Goal: Information Seeking & Learning: Compare options

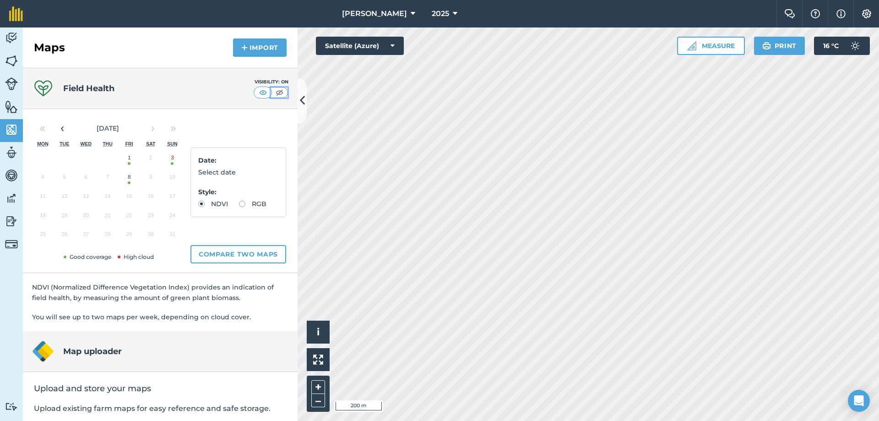
click at [275, 94] on img at bounding box center [279, 92] width 11 height 9
click at [257, 89] on img at bounding box center [262, 92] width 11 height 9
click at [129, 184] on button "8" at bounding box center [130, 178] width 22 height 19
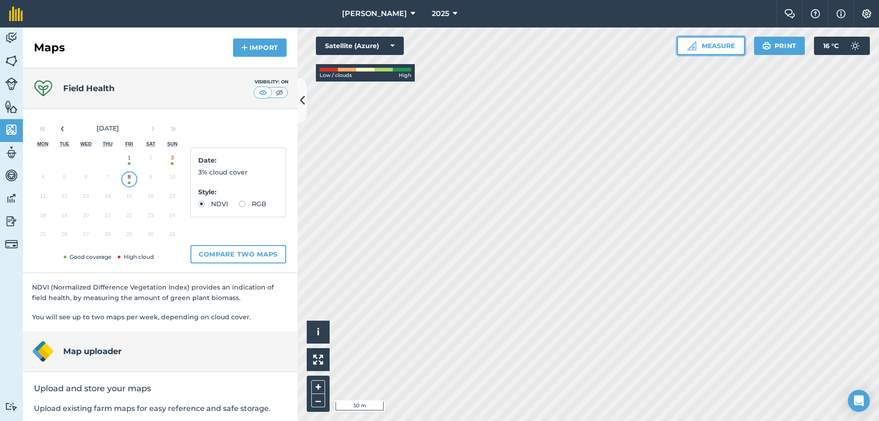
click at [714, 45] on button "Measure" at bounding box center [711, 46] width 68 height 18
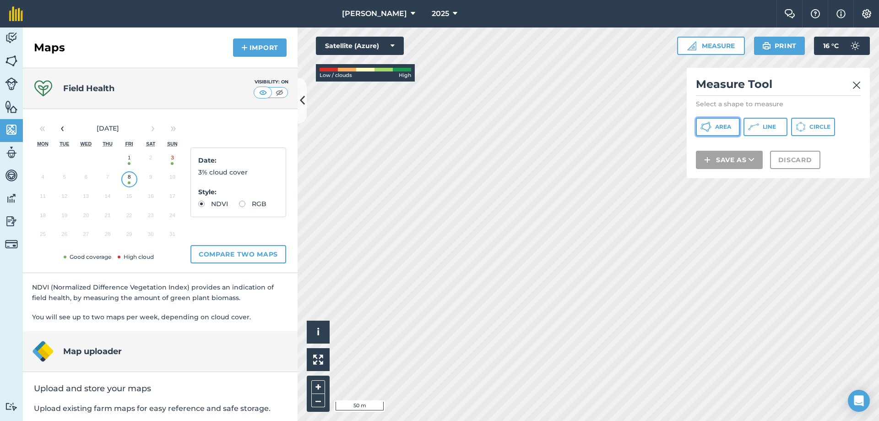
click at [714, 127] on button "Area" at bounding box center [718, 127] width 44 height 18
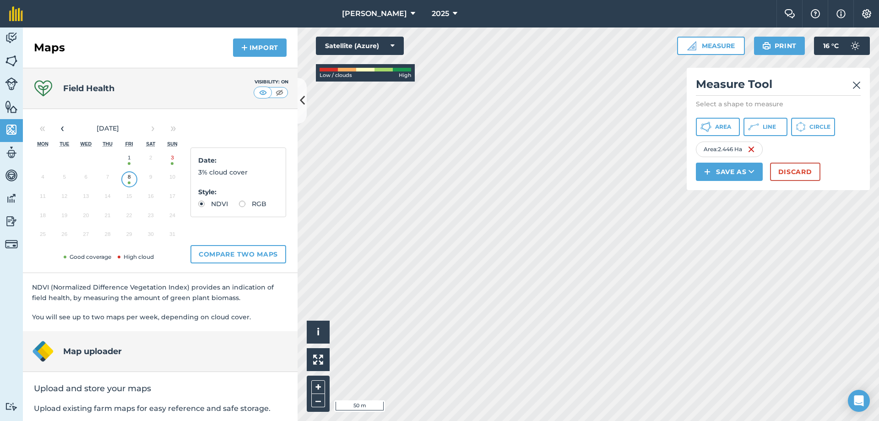
click at [857, 84] on img at bounding box center [857, 85] width 8 height 11
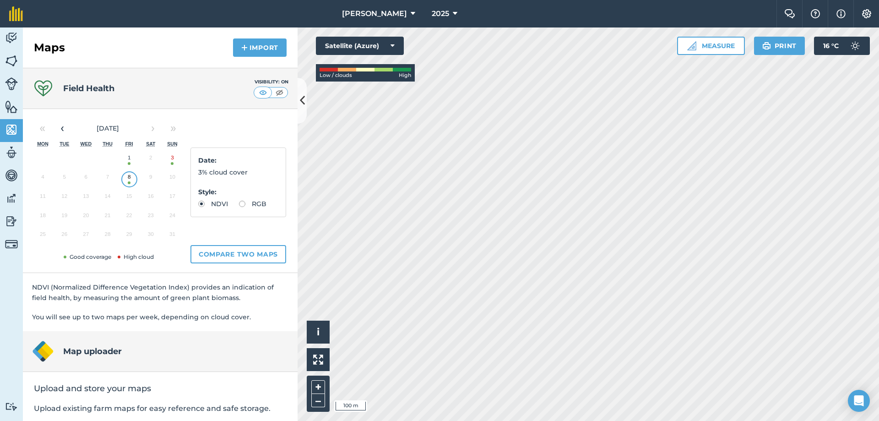
click at [180, 156] on button "3" at bounding box center [173, 159] width 22 height 19
click at [129, 162] on button "1" at bounding box center [130, 159] width 22 height 19
click at [240, 249] on button "Compare two maps" at bounding box center [239, 254] width 96 height 18
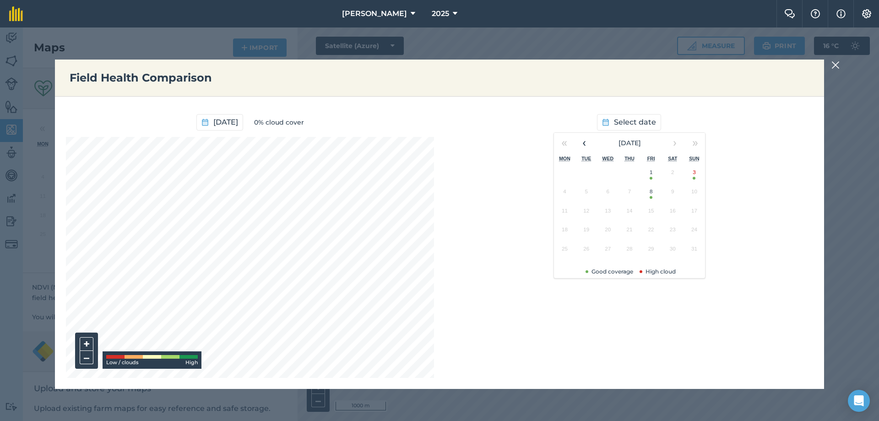
click at [695, 175] on button "3" at bounding box center [695, 174] width 22 height 19
